Goal: Information Seeking & Learning: Learn about a topic

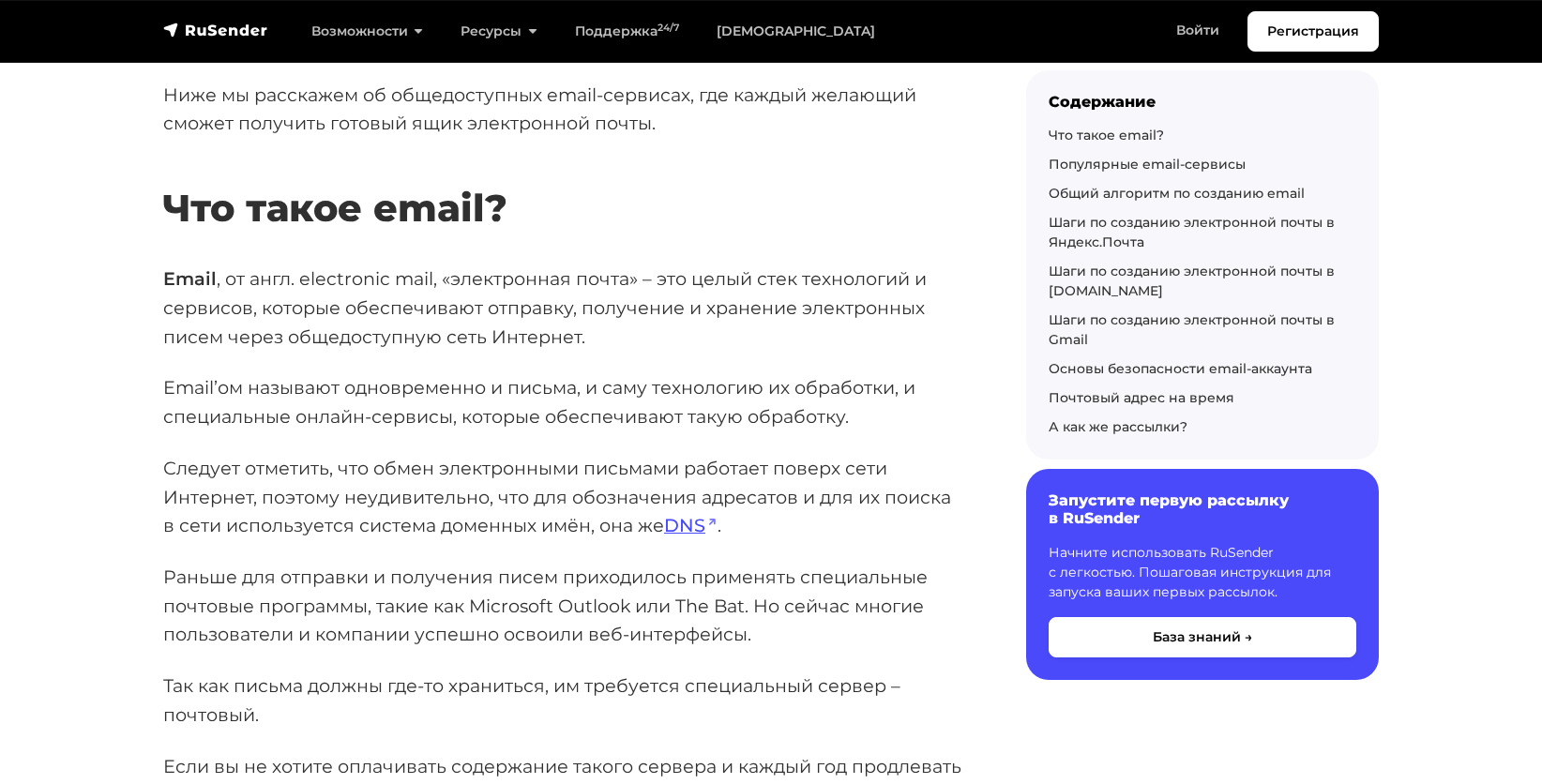
scroll to position [563, 0]
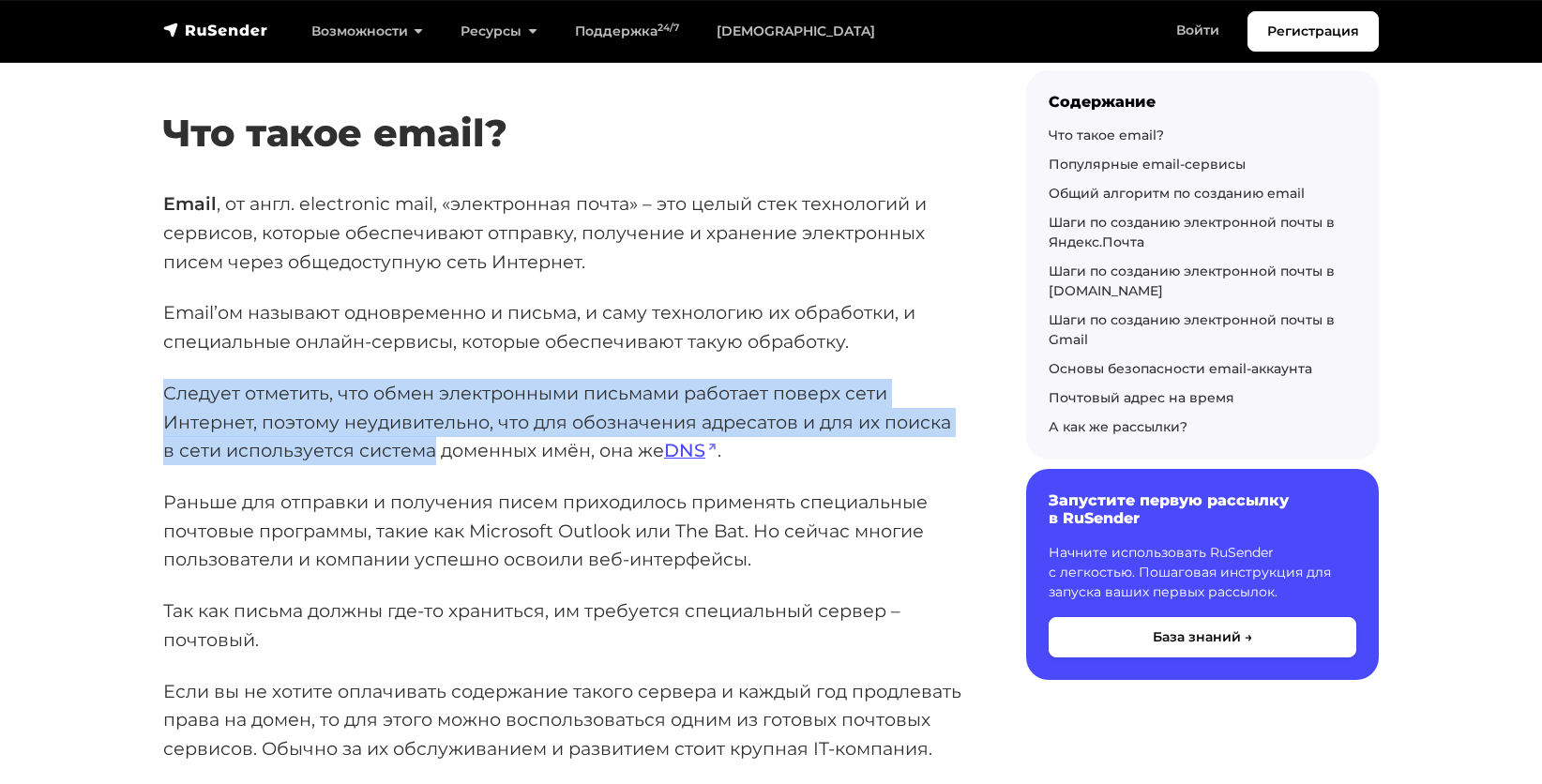
drag, startPoint x: 157, startPoint y: 389, endPoint x: 419, endPoint y: 444, distance: 267.7
copy p "Следует отметить, что обмен электронными письмами работает поверх сети Интернет…"
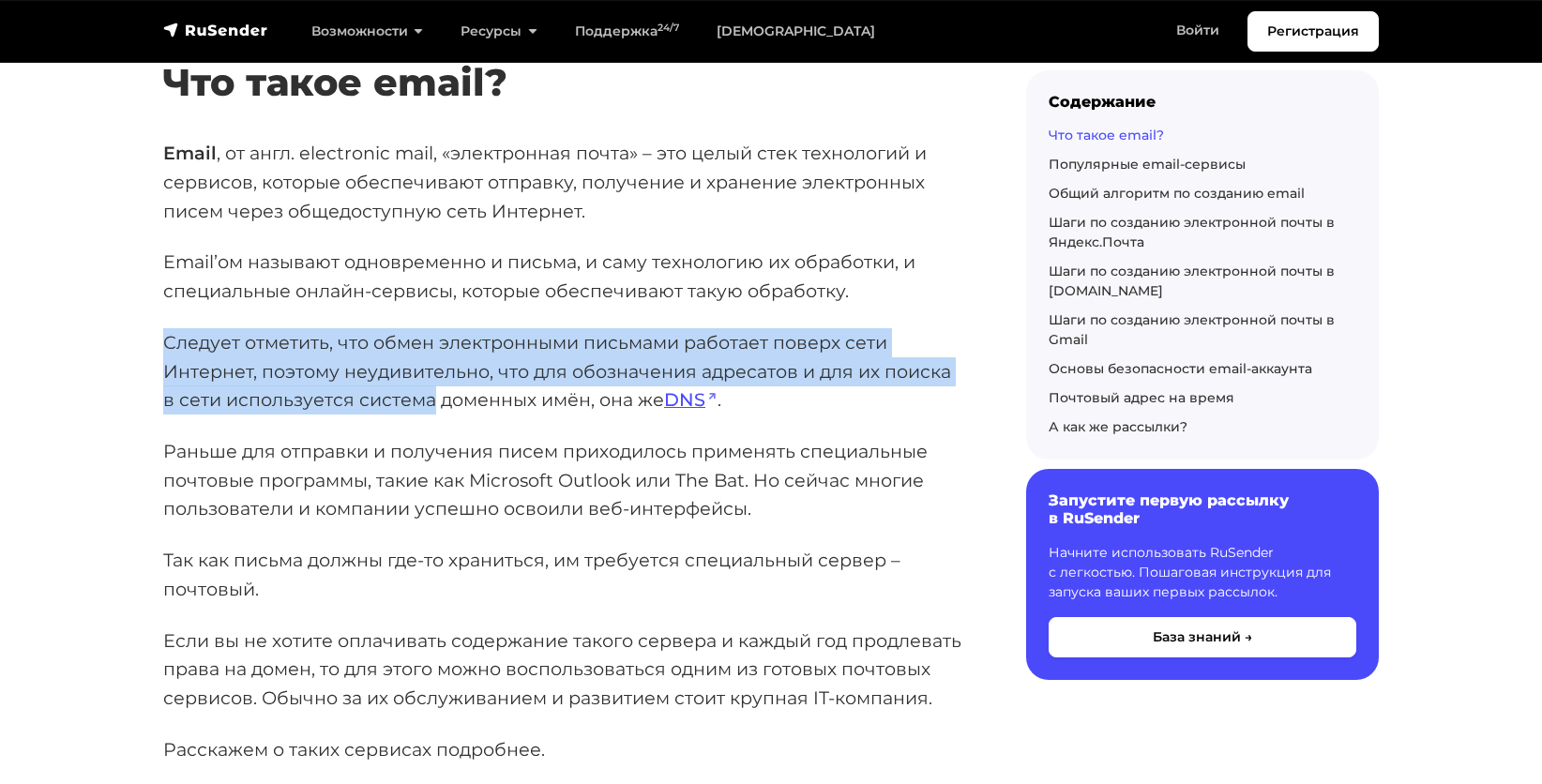
scroll to position [750, 0]
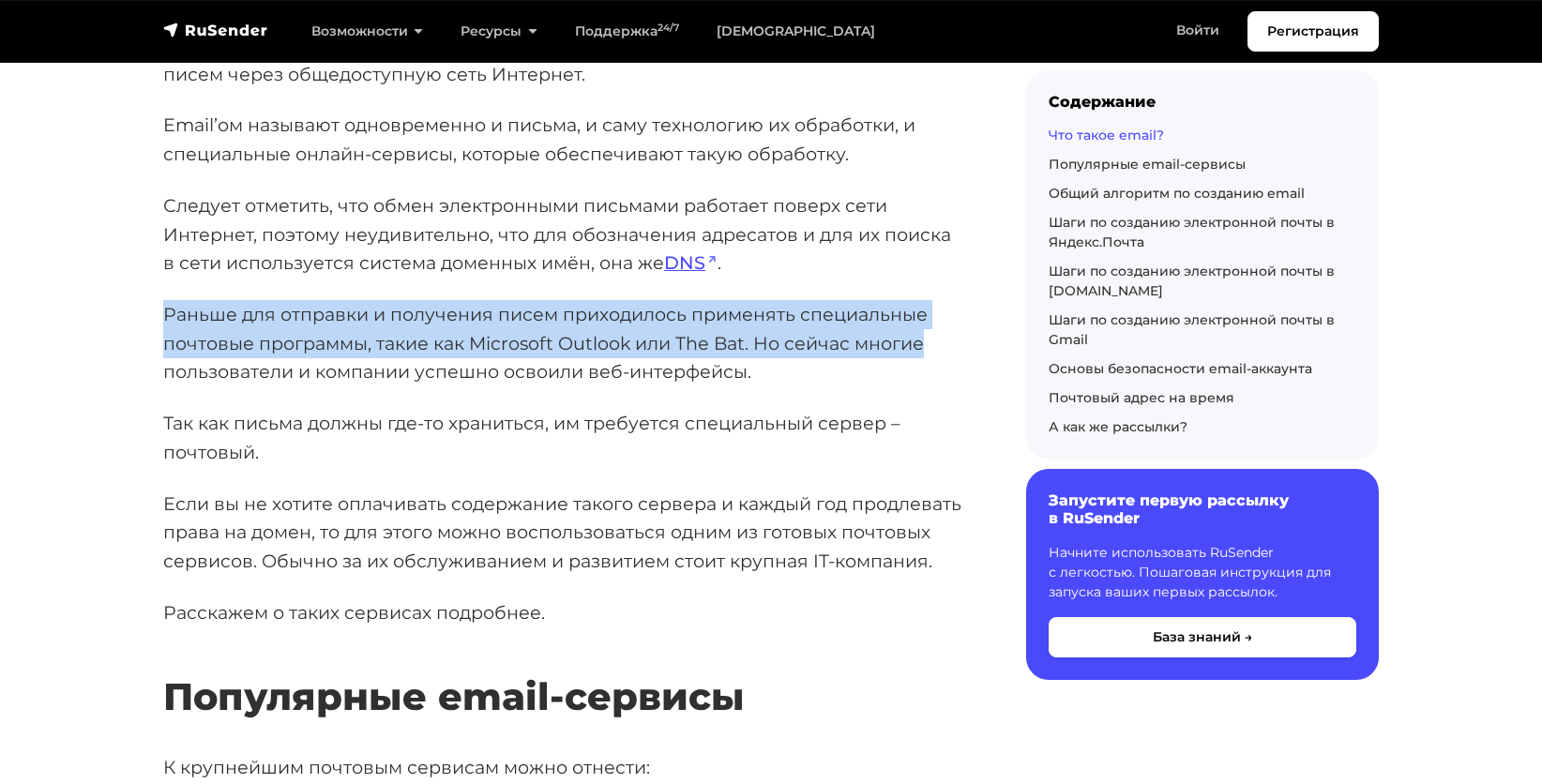
drag, startPoint x: 152, startPoint y: 310, endPoint x: 957, endPoint y: 341, distance: 805.6
copy p "Раньше для отправки и получения писем приходилось применять специальные почтовы…"
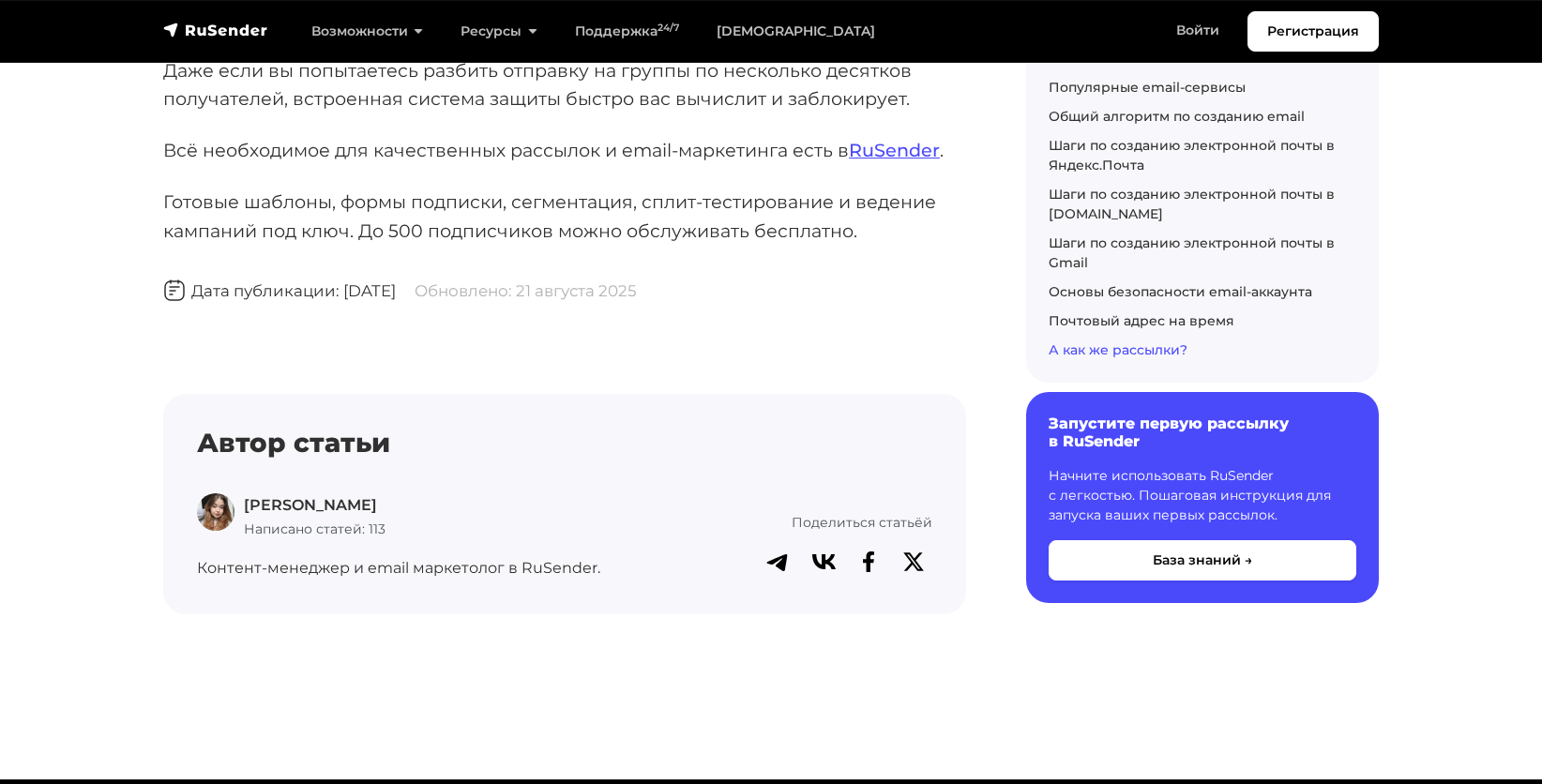
scroll to position [12090, 0]
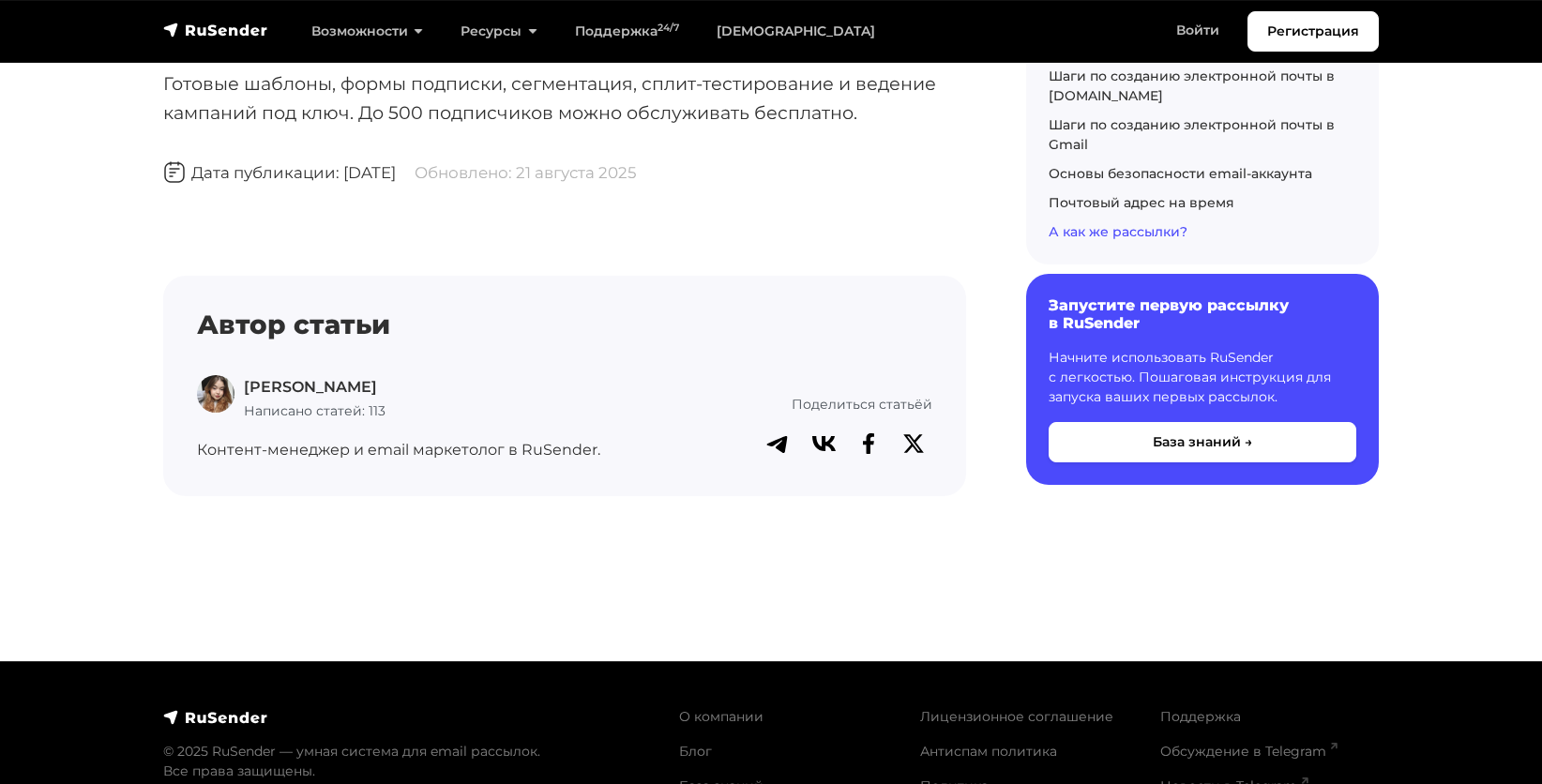
click at [274, 375] on p "[PERSON_NAME]" at bounding box center [315, 387] width 142 height 24
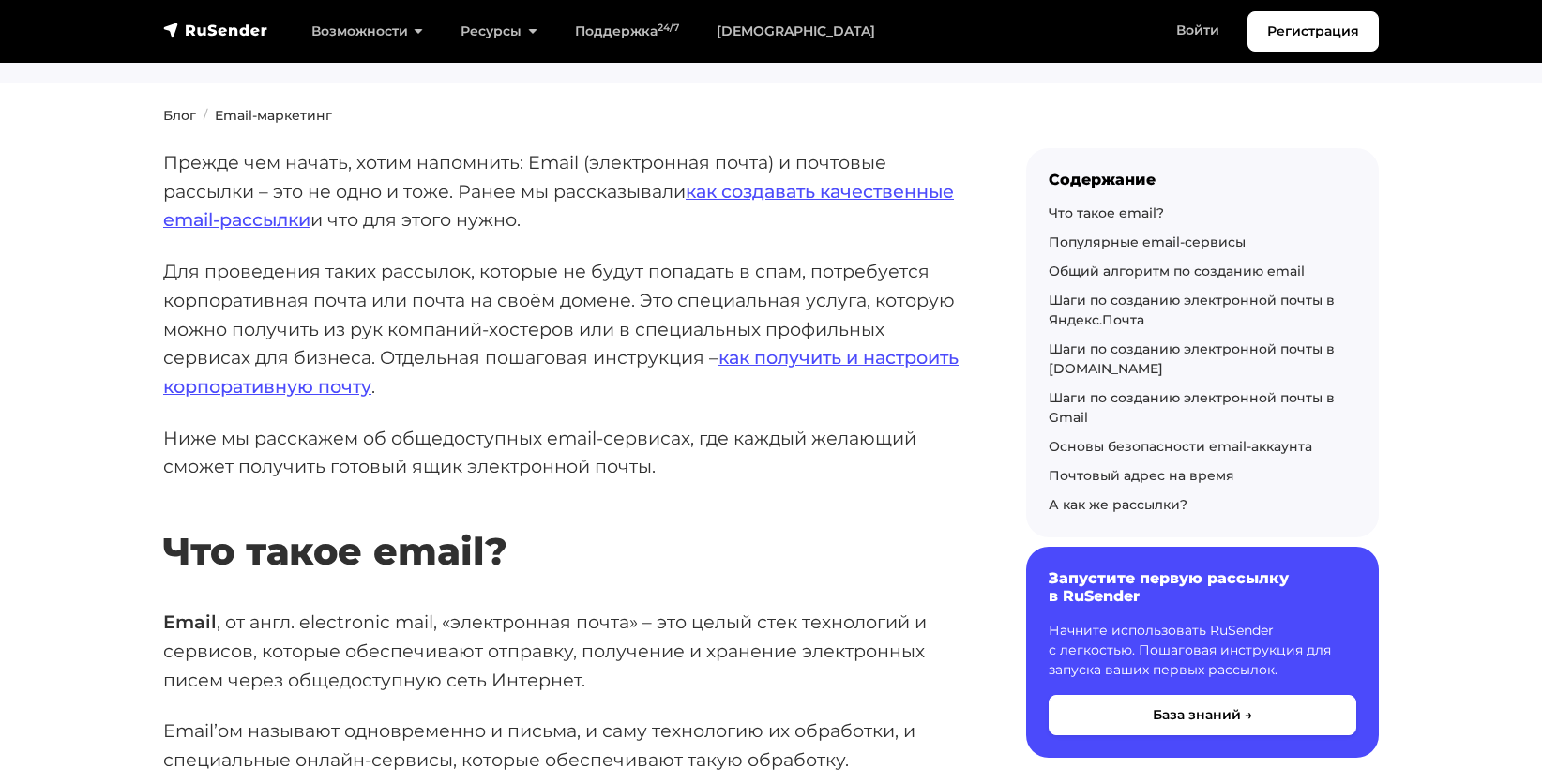
scroll to position [0, 0]
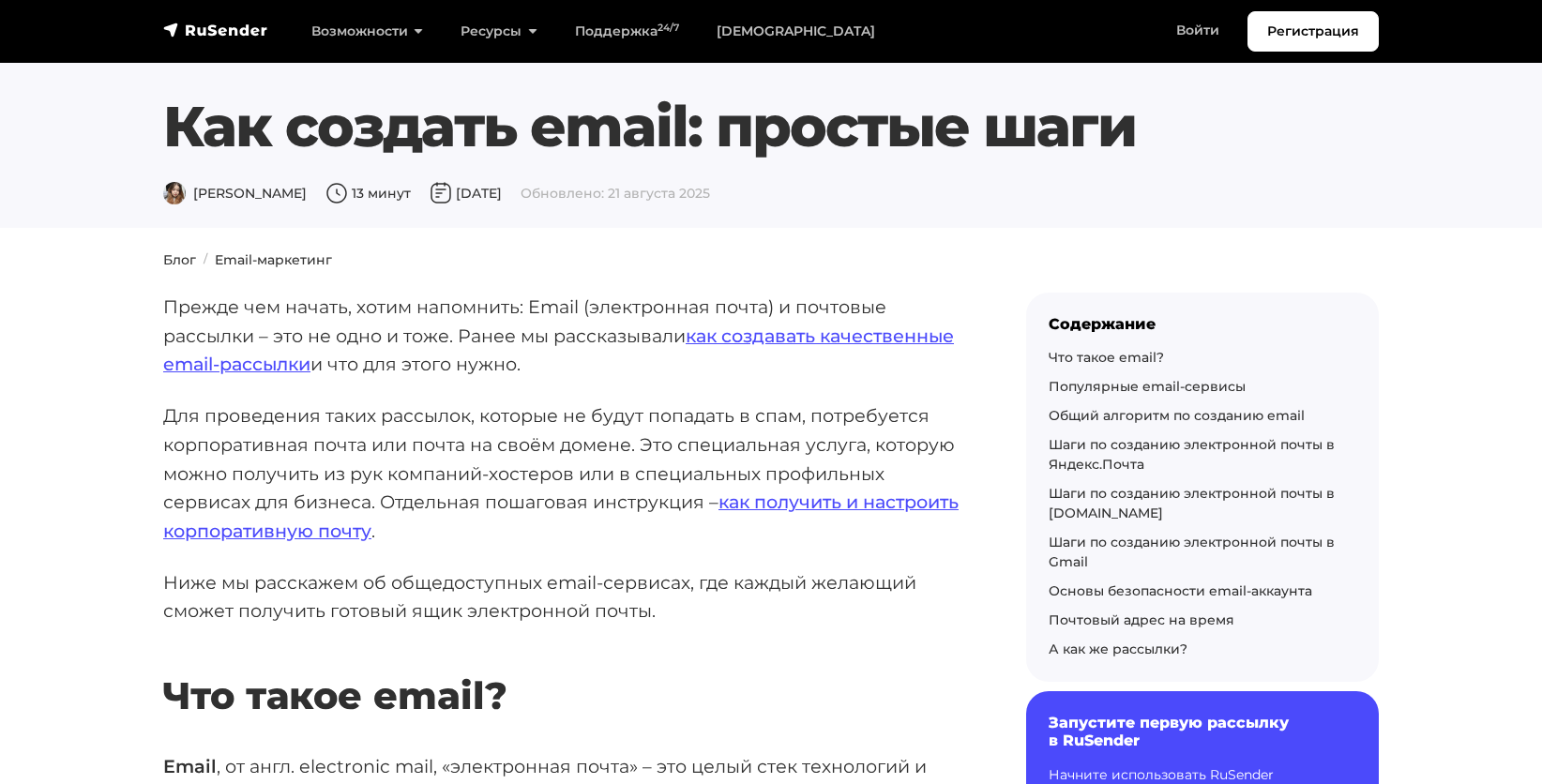
click at [204, 194] on span "[PERSON_NAME]" at bounding box center [235, 193] width 143 height 16
click at [175, 193] on img at bounding box center [173, 193] width 22 height 22
click at [180, 192] on img at bounding box center [173, 193] width 22 height 22
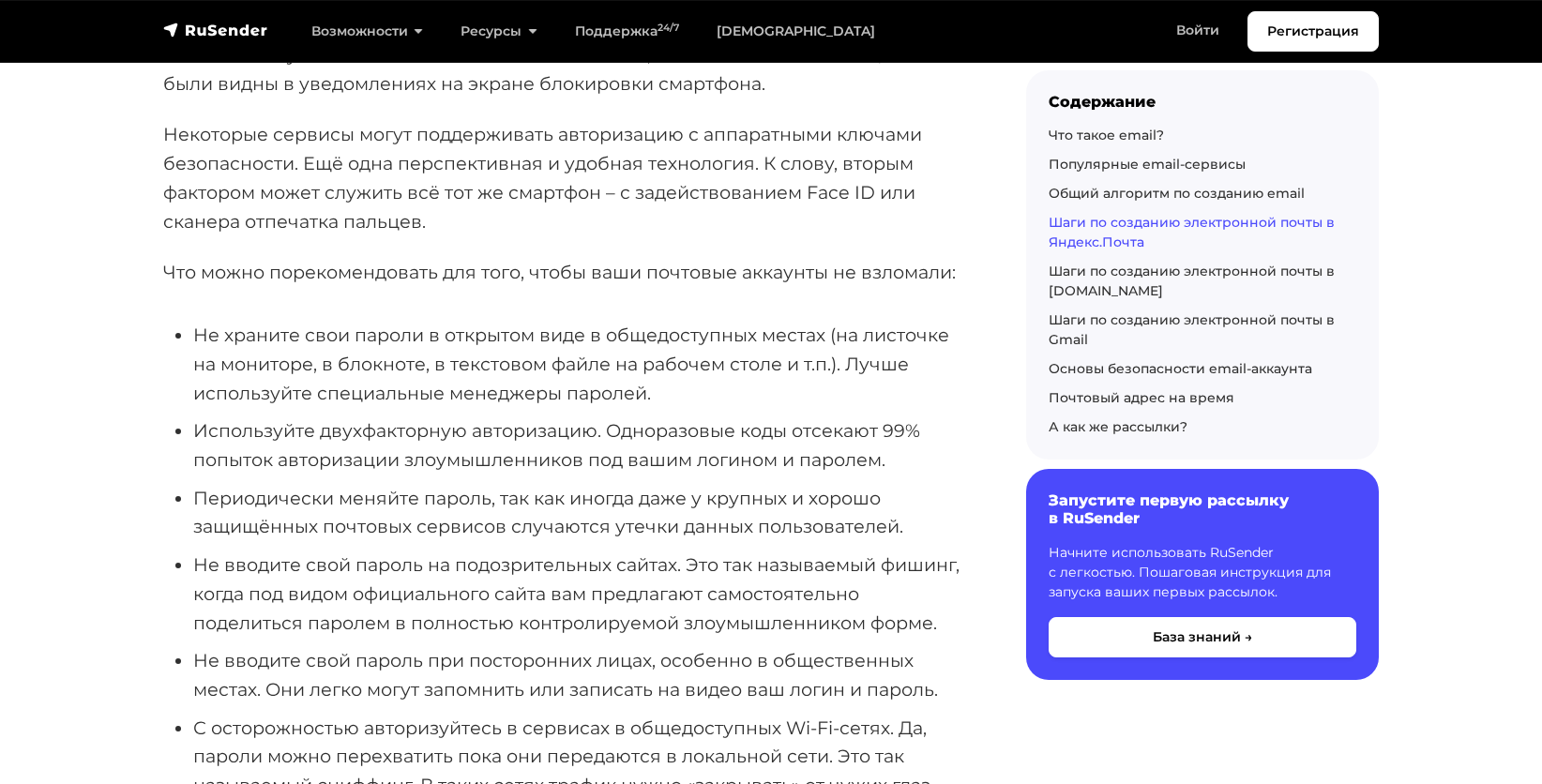
scroll to position [12005, 0]
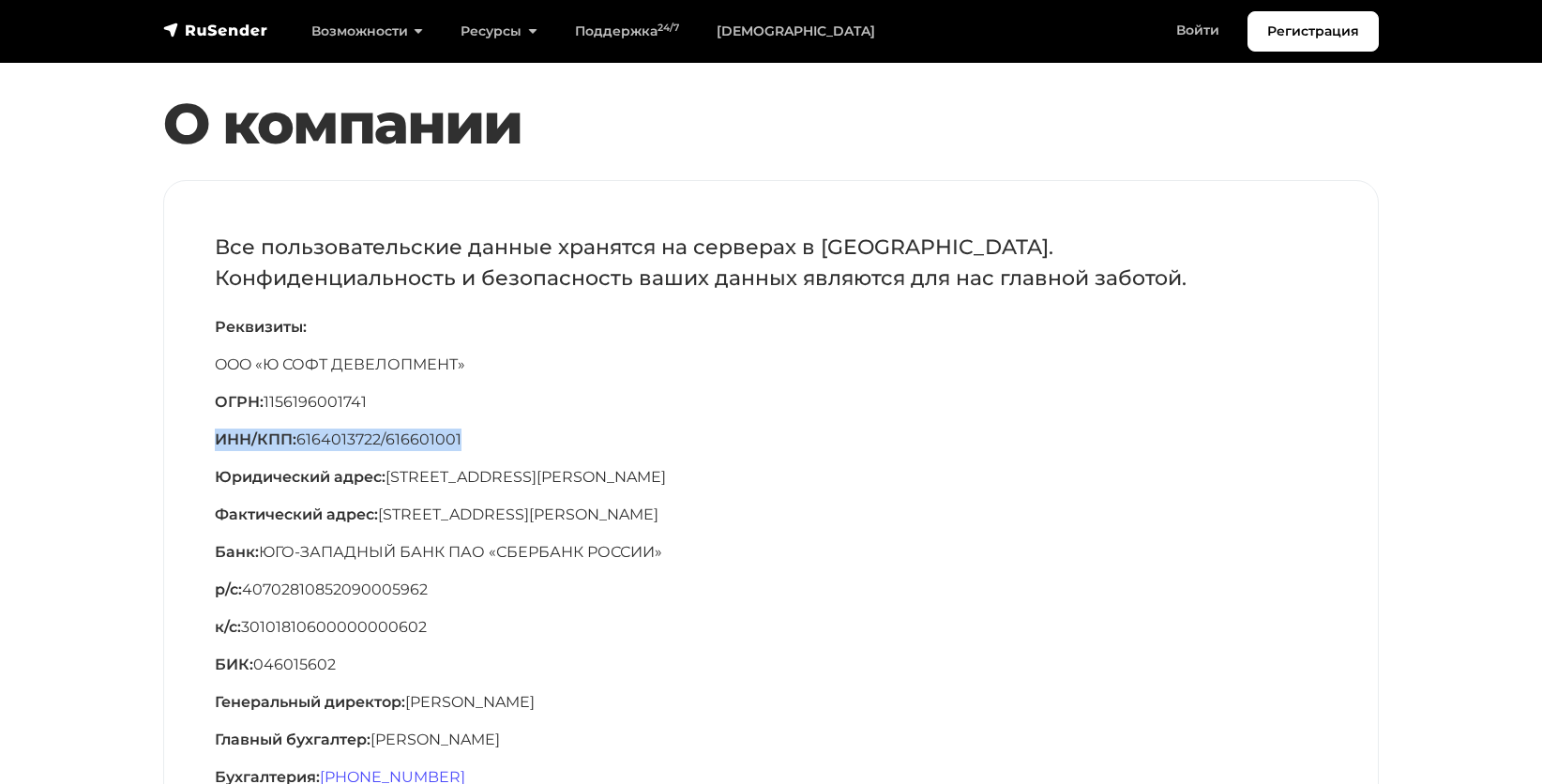
drag, startPoint x: 205, startPoint y: 441, endPoint x: 472, endPoint y: 416, distance: 268.2
click at [472, 416] on div "Все пользовательские данные хранятся на серверах в [GEOGRAPHIC_DATA]. Конфиденц…" at bounding box center [771, 536] width 1213 height 710
